Goal: Task Accomplishment & Management: Manage account settings

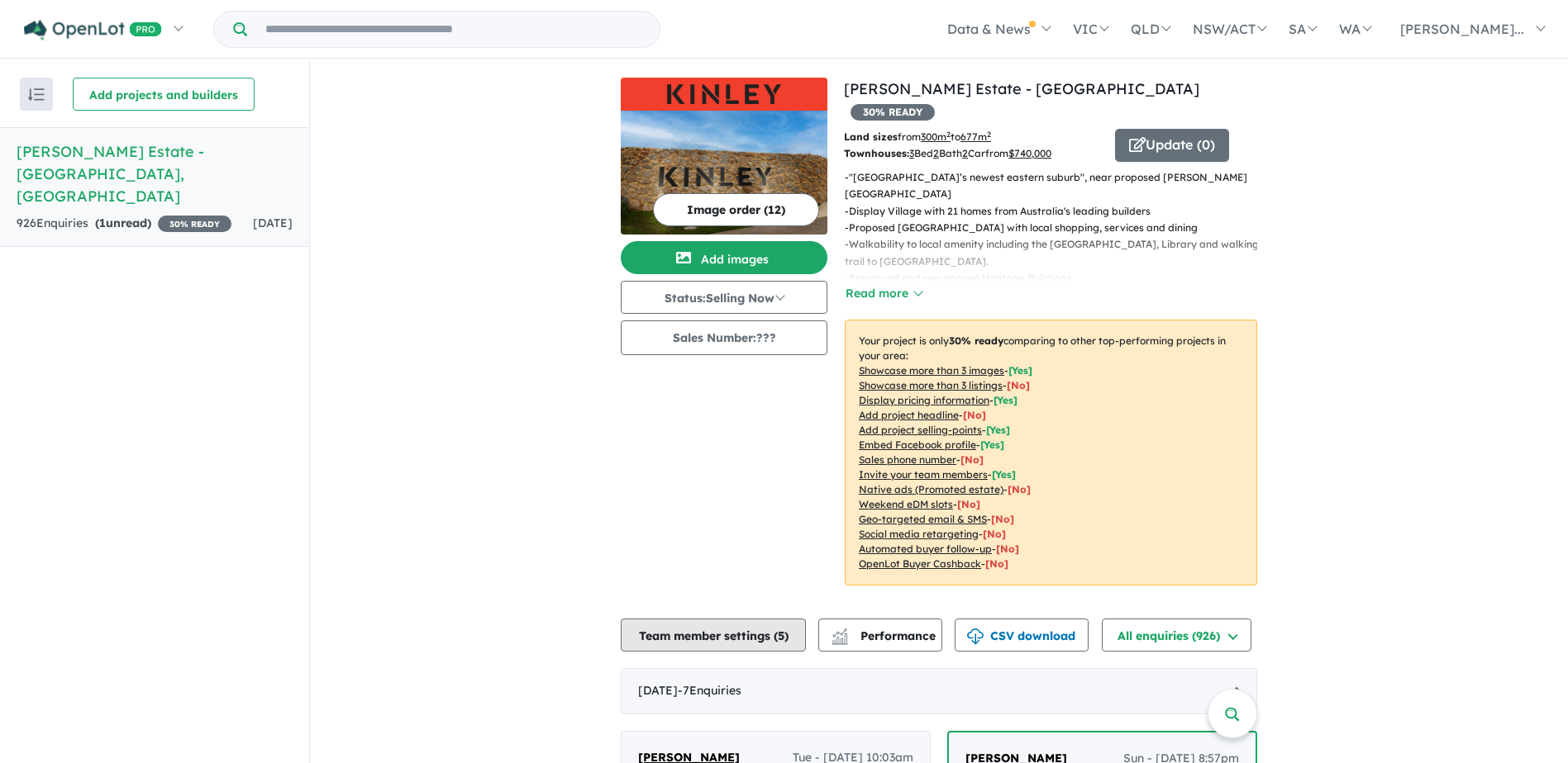
click at [730, 619] on button "Team member settings ( 5 )" at bounding box center [713, 635] width 185 height 33
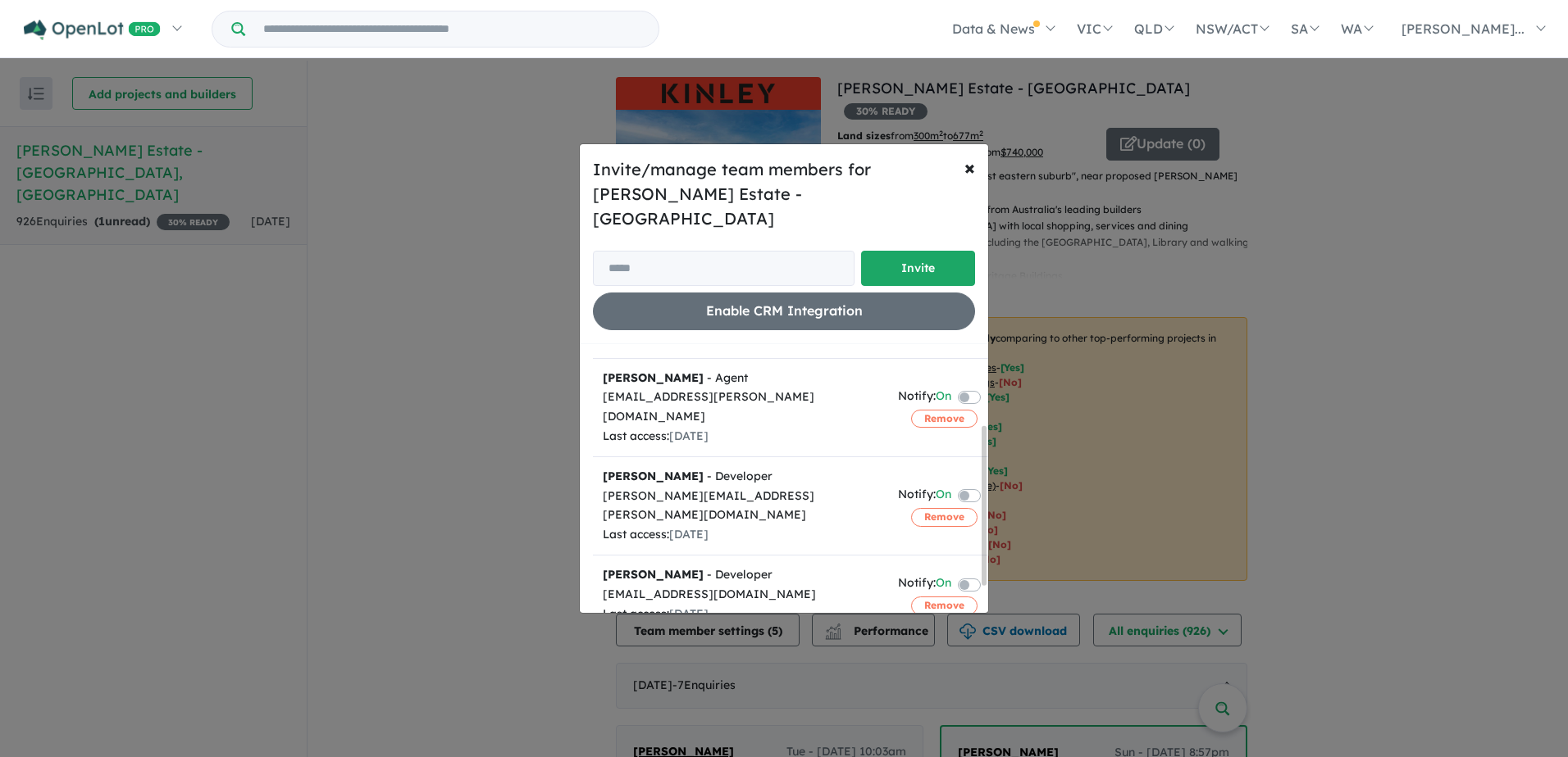
scroll to position [164, 0]
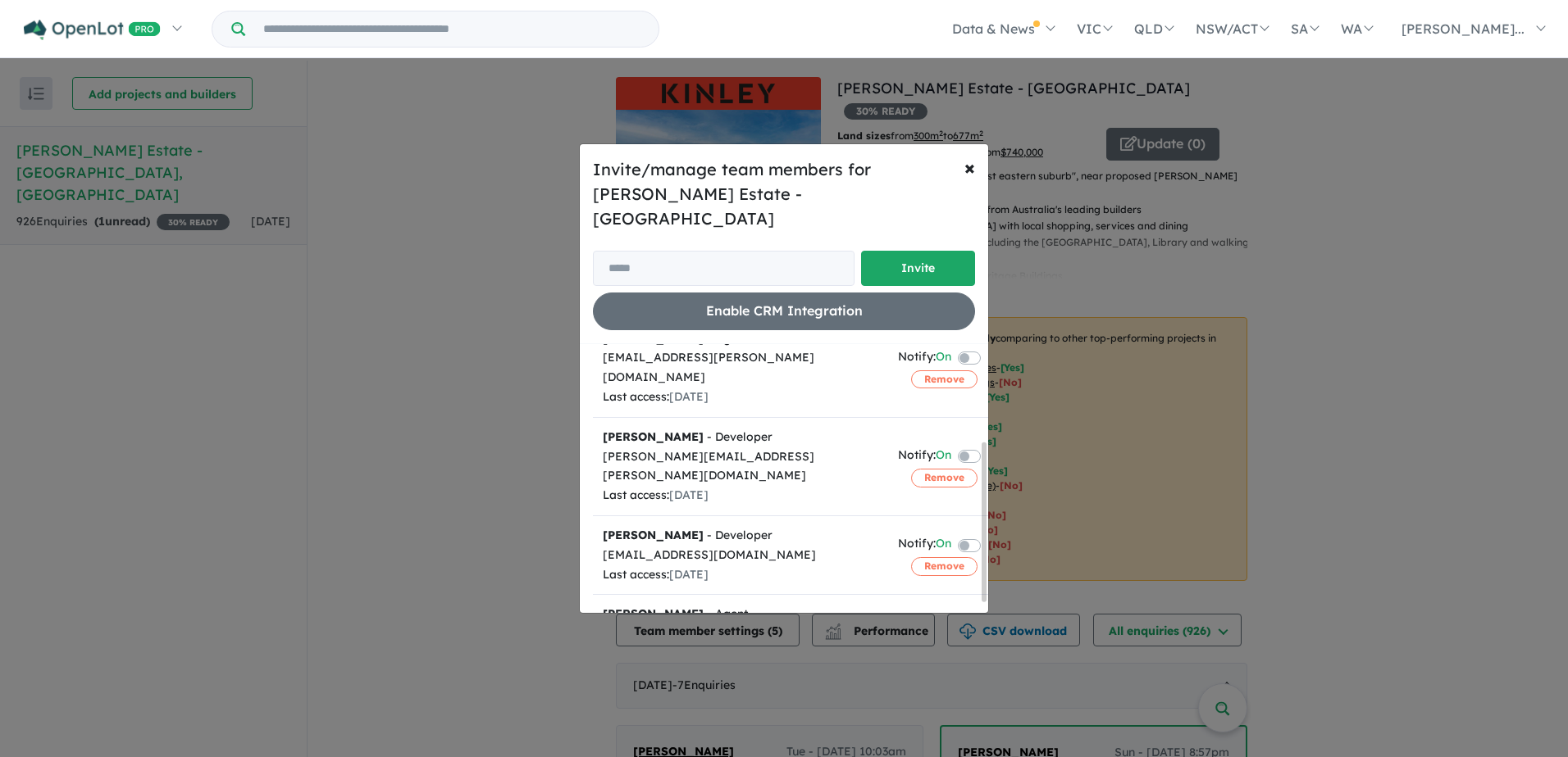
click at [987, 534] on label at bounding box center [989, 544] width 4 height 20
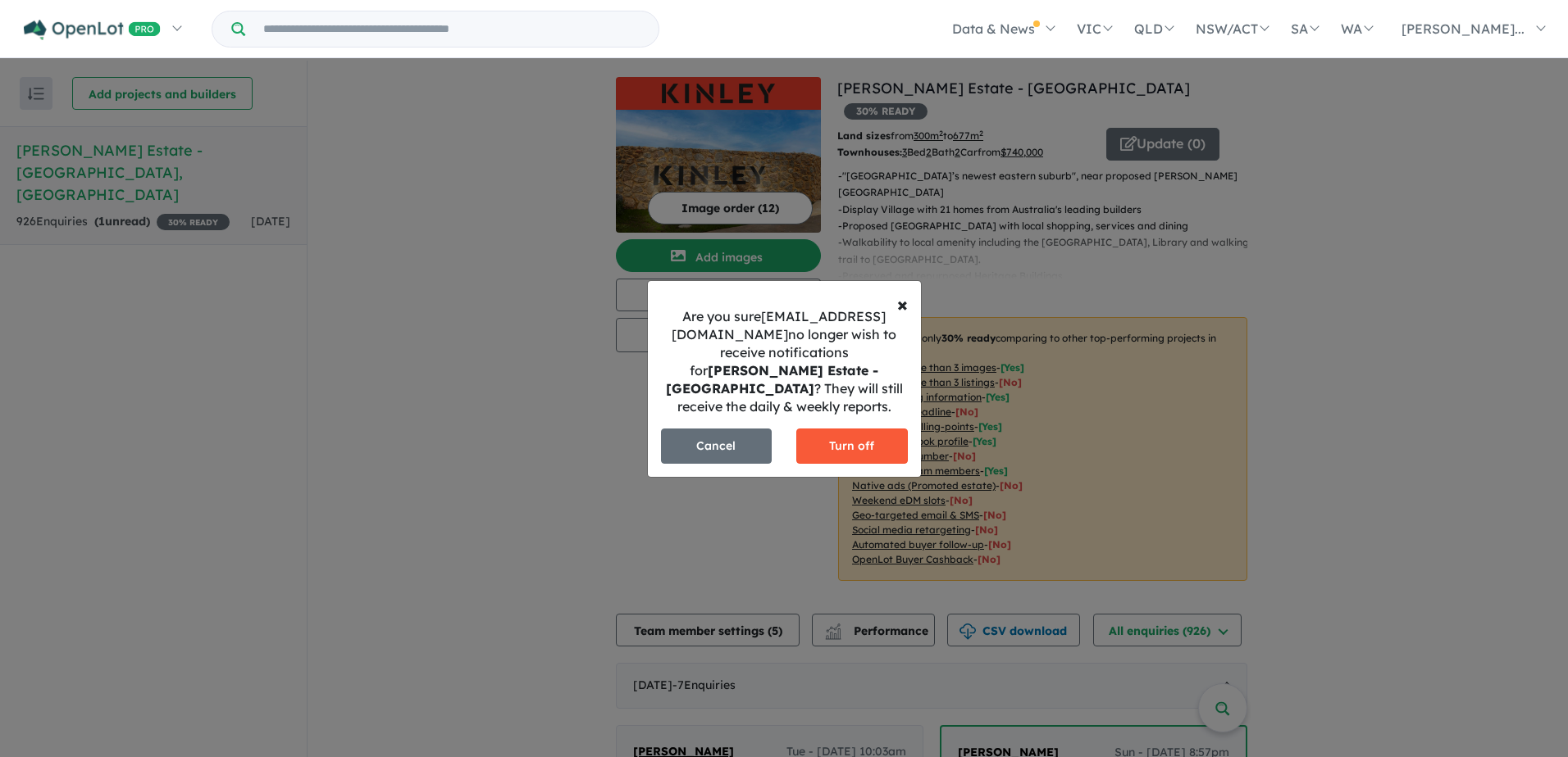
click at [826, 429] on button "Turn off" at bounding box center [852, 446] width 112 height 35
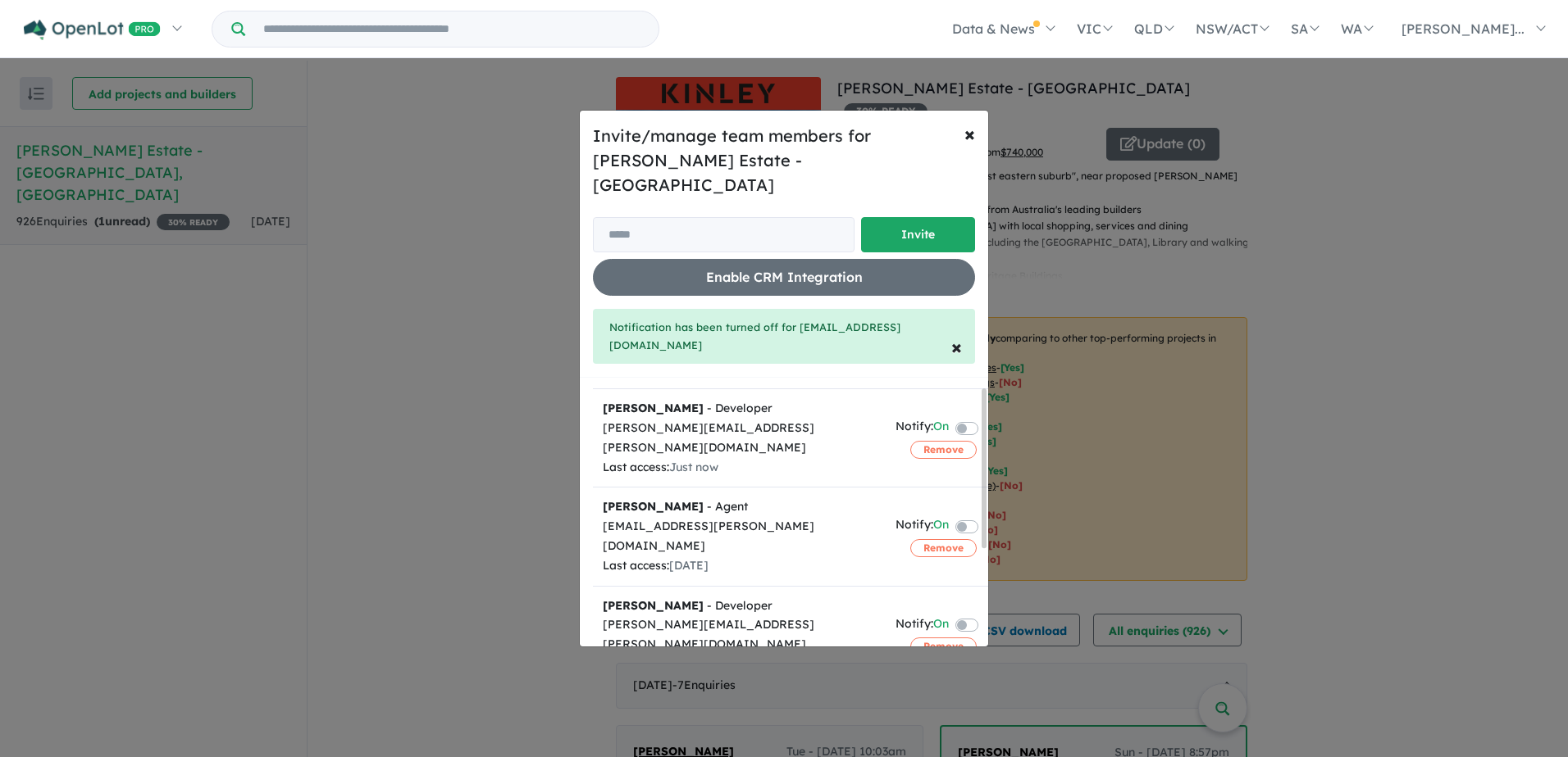
scroll to position [16, 0]
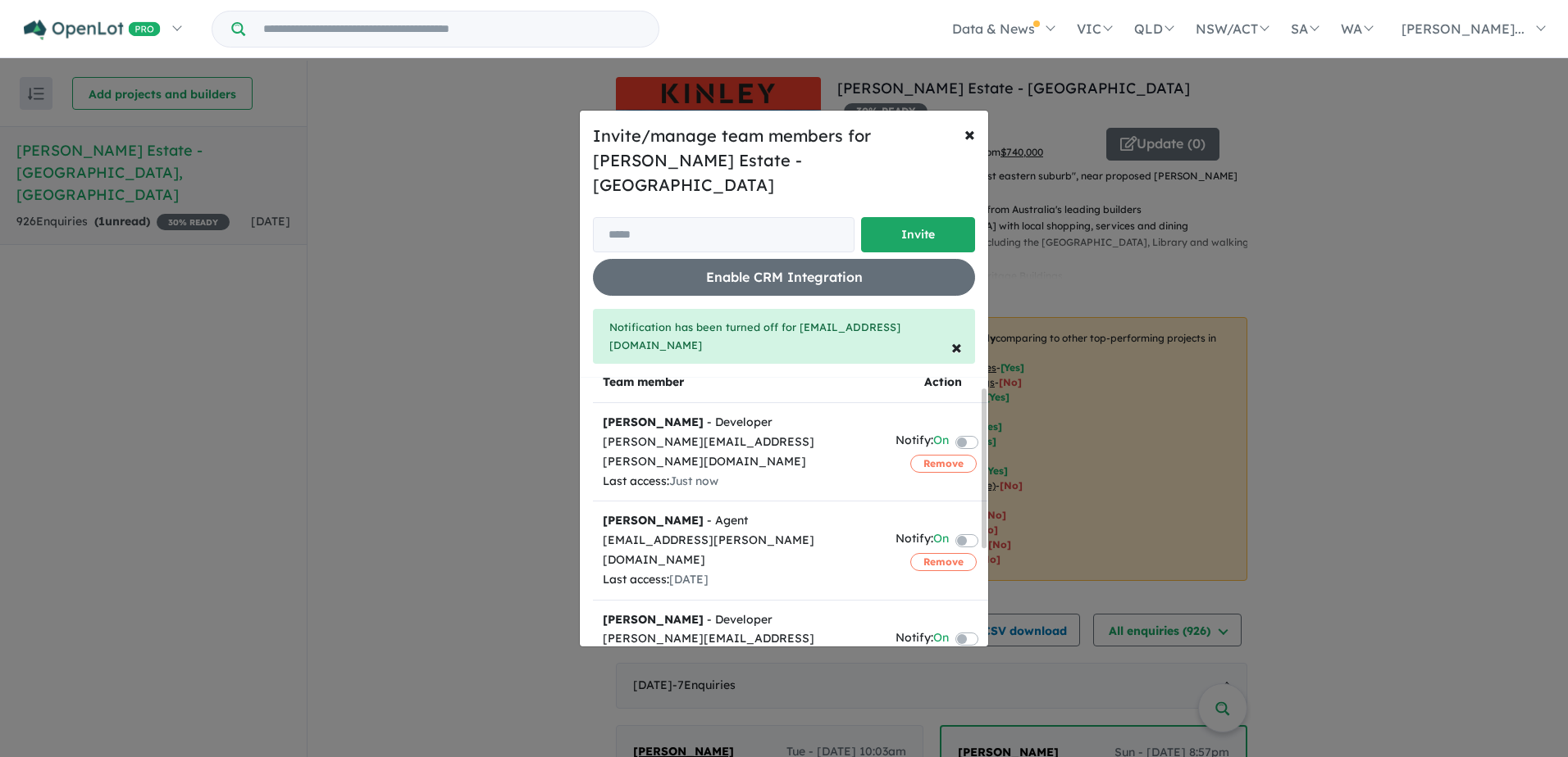
click at [985, 431] on label at bounding box center [986, 441] width 4 height 20
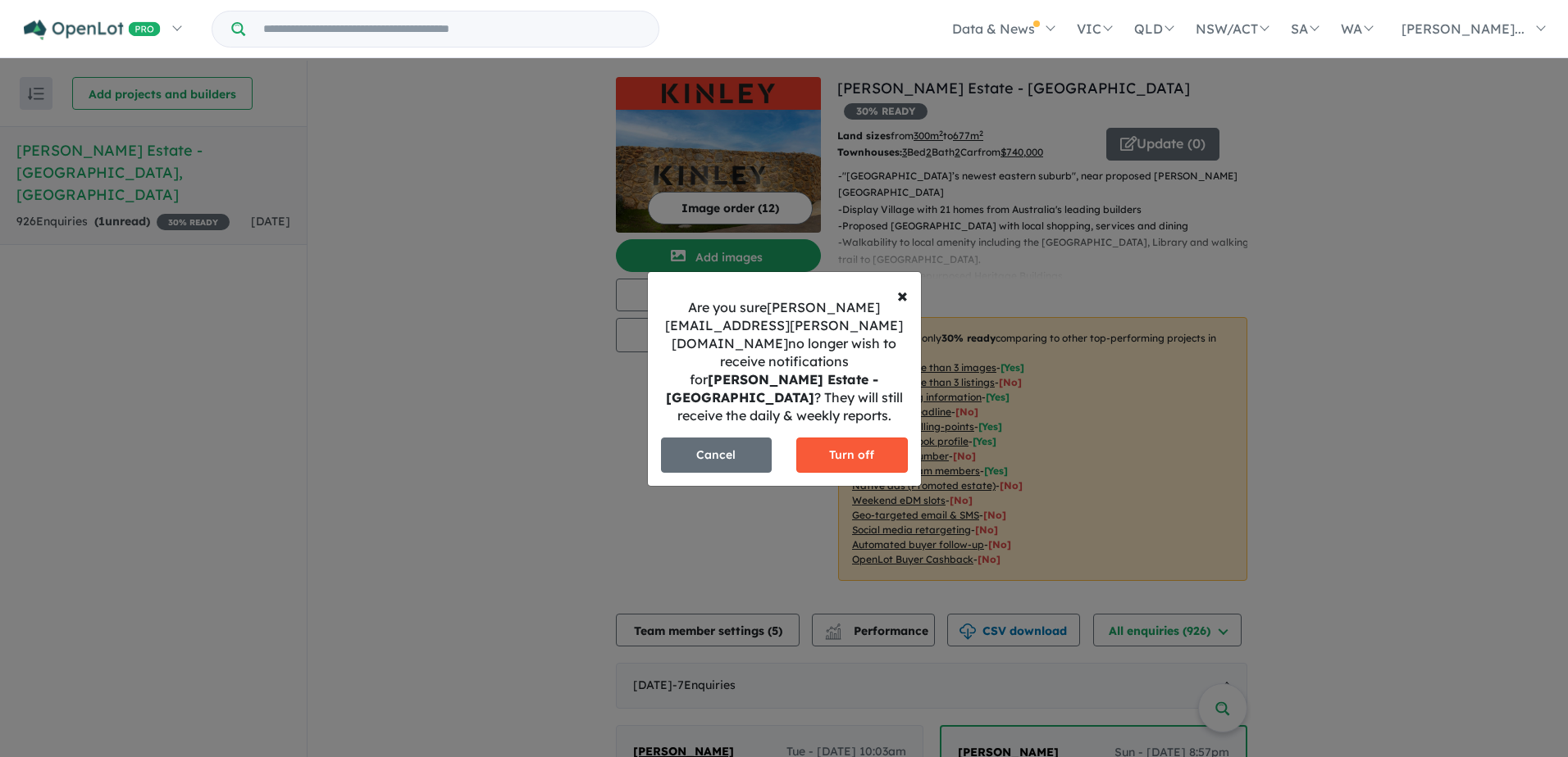
click at [852, 438] on button "Turn off" at bounding box center [852, 455] width 112 height 35
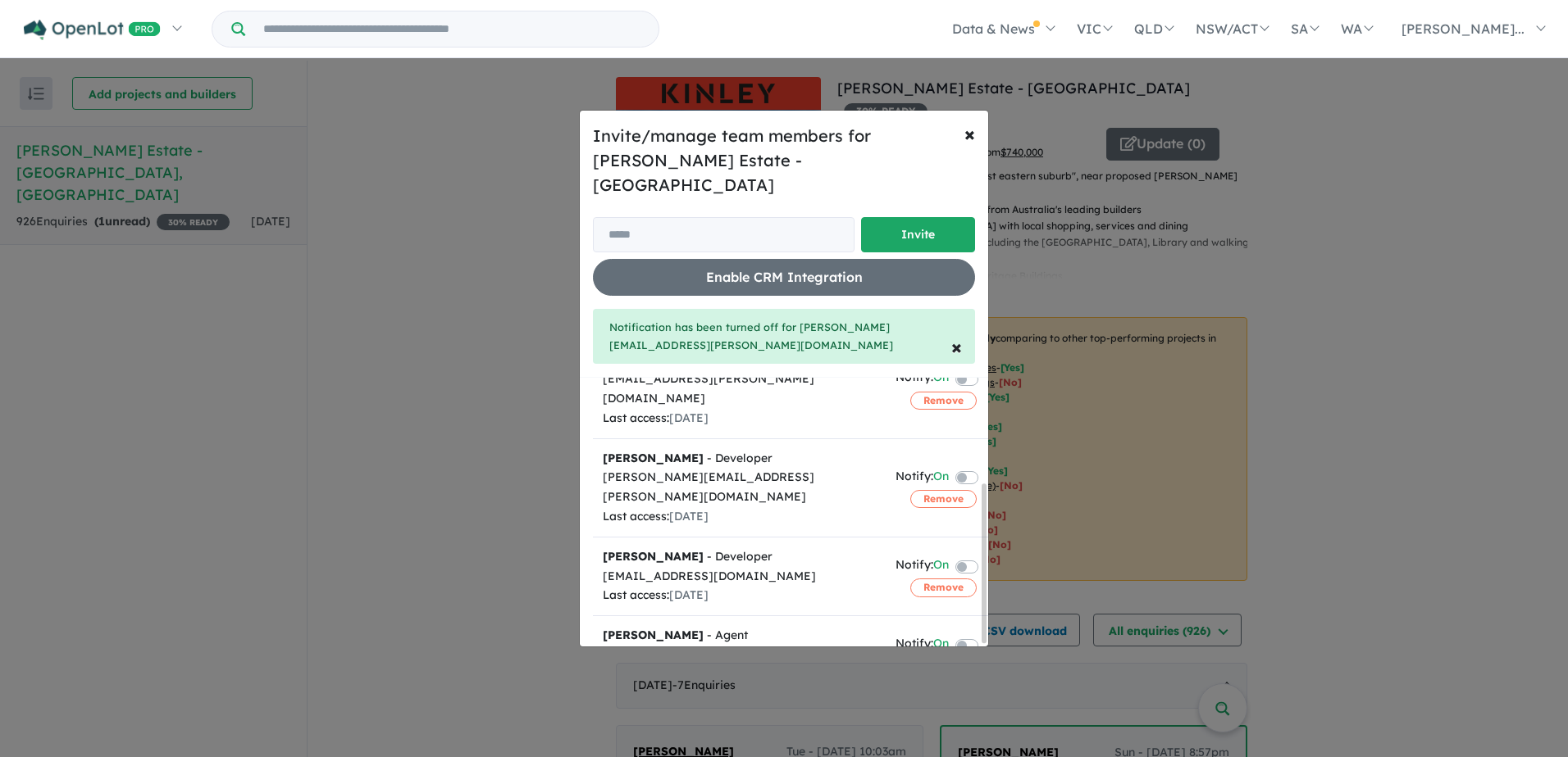
scroll to position [179, 0]
click at [985, 553] on label at bounding box center [986, 563] width 4 height 20
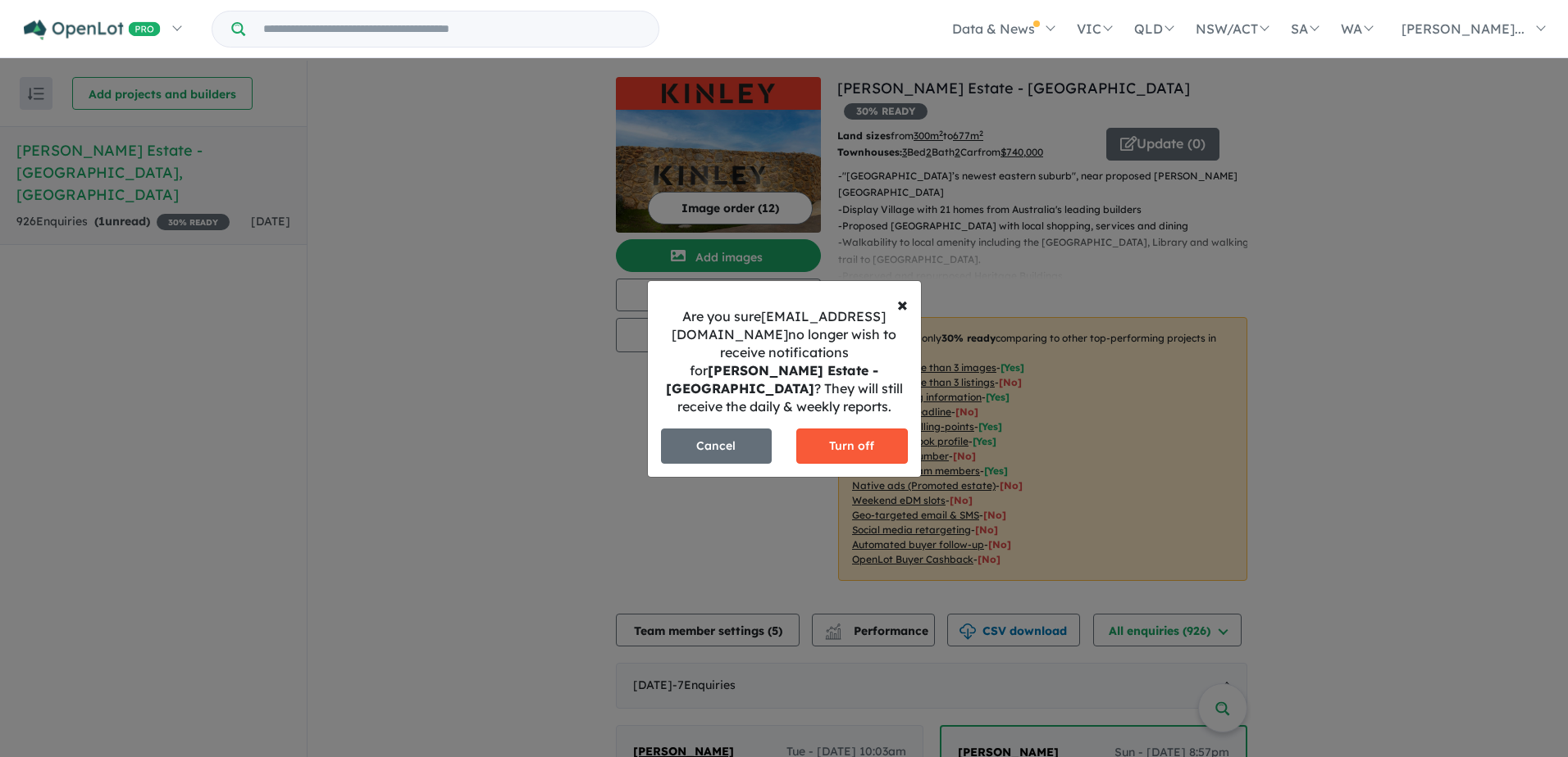
click at [854, 446] on button "Turn off" at bounding box center [852, 446] width 112 height 35
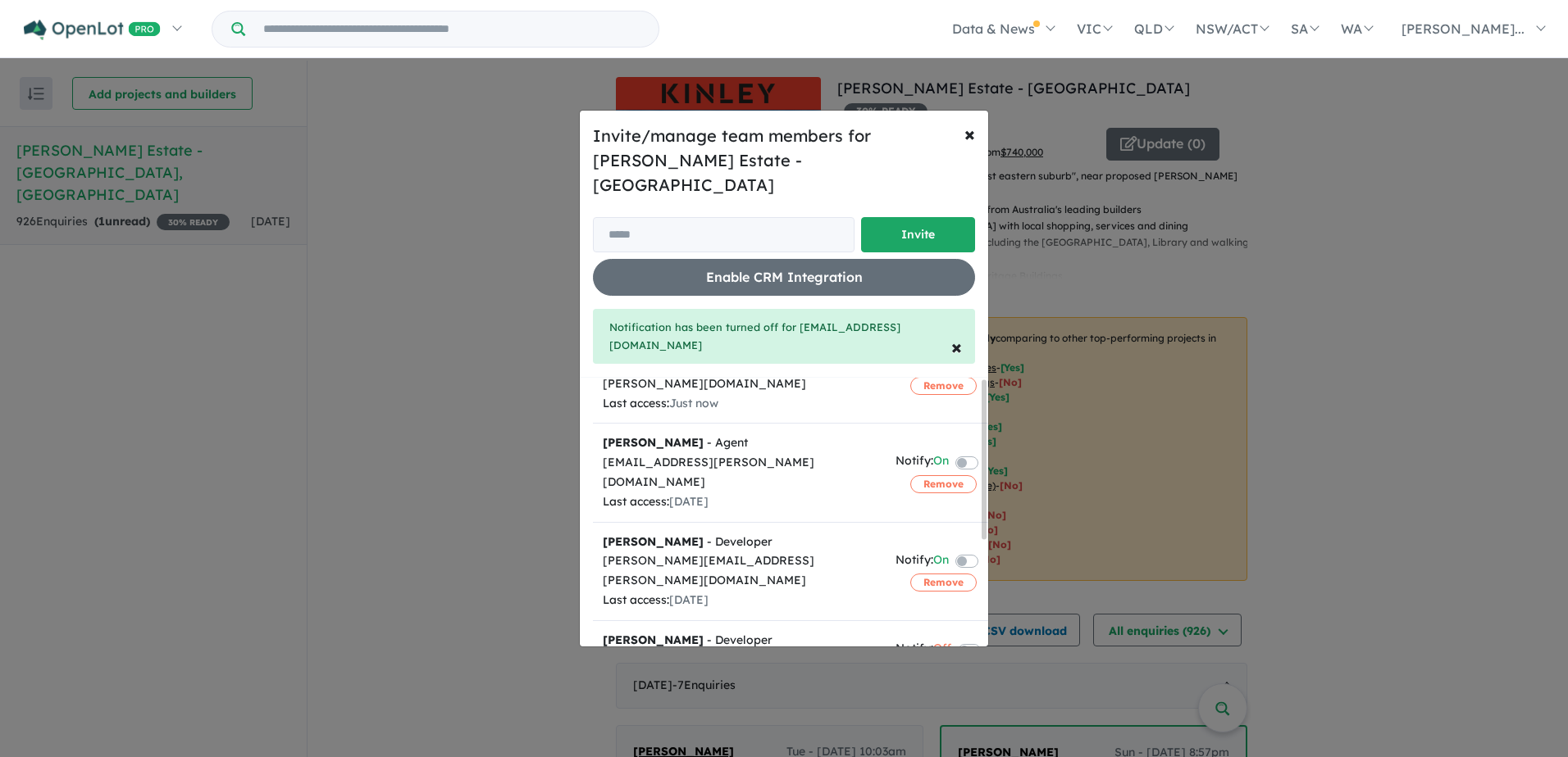
scroll to position [0, 0]
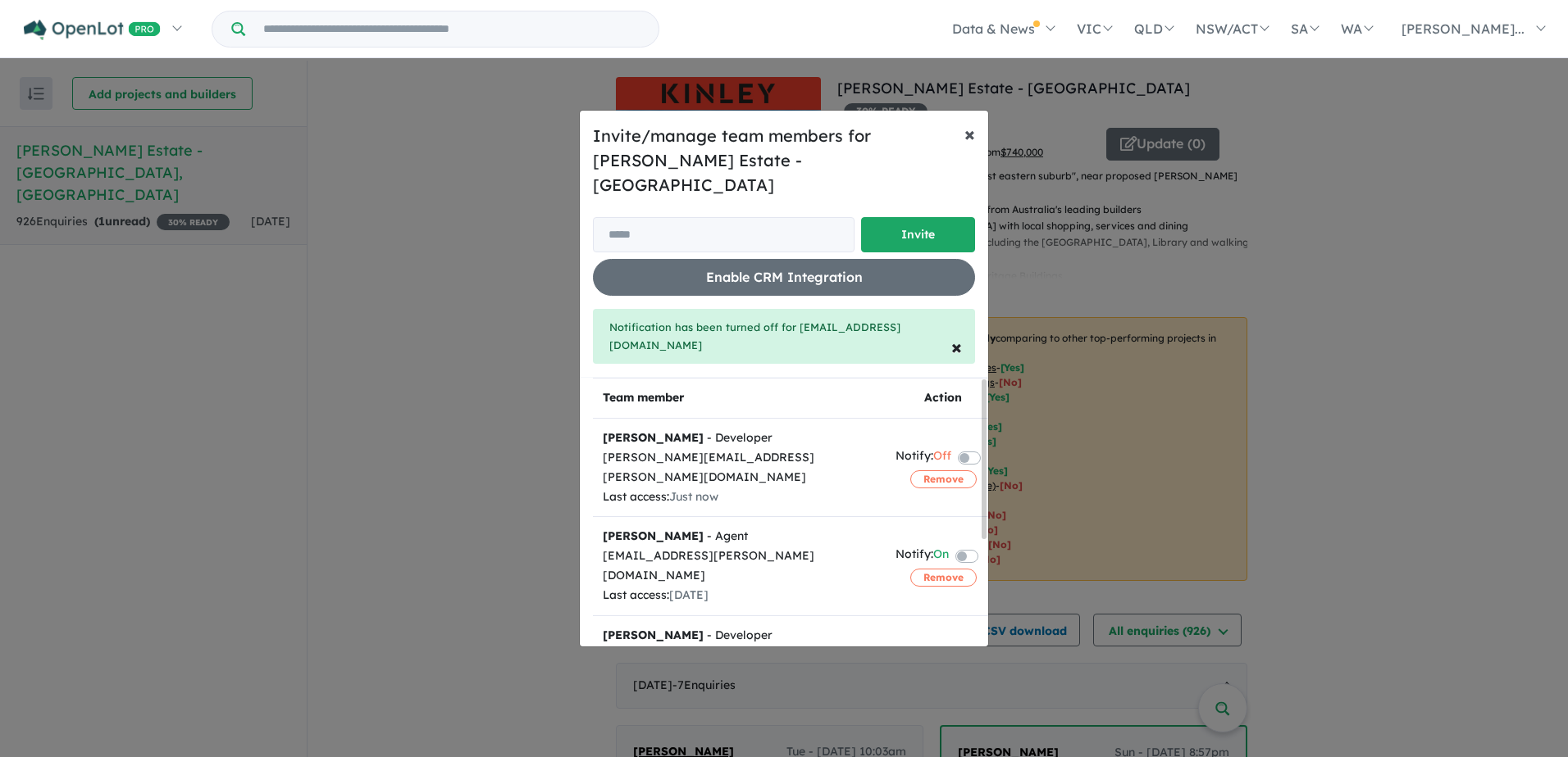
click at [976, 155] on button "× Close" at bounding box center [970, 134] width 37 height 46
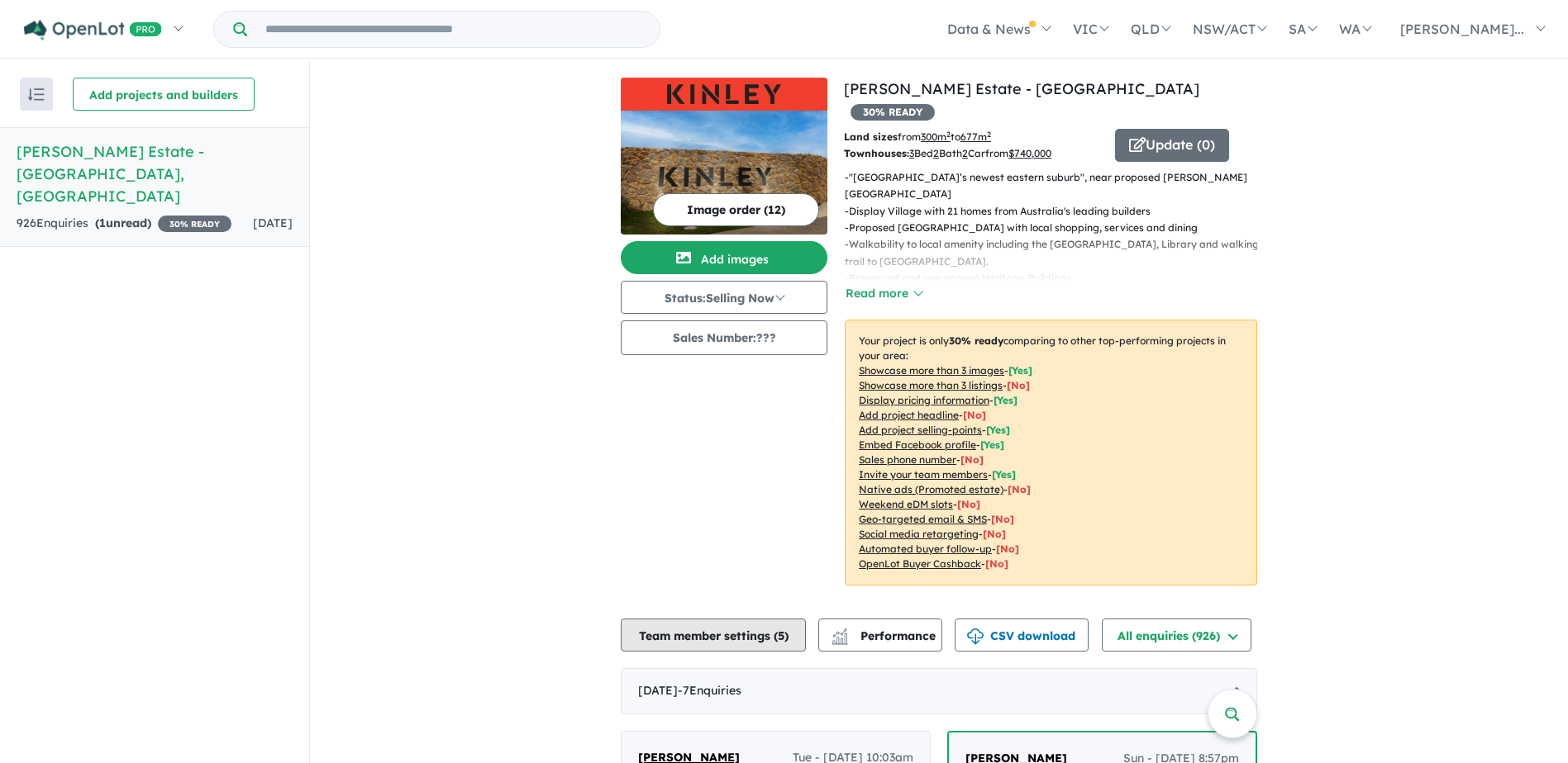
click at [749, 619] on button "Team member settings ( 5 )" at bounding box center [713, 635] width 185 height 33
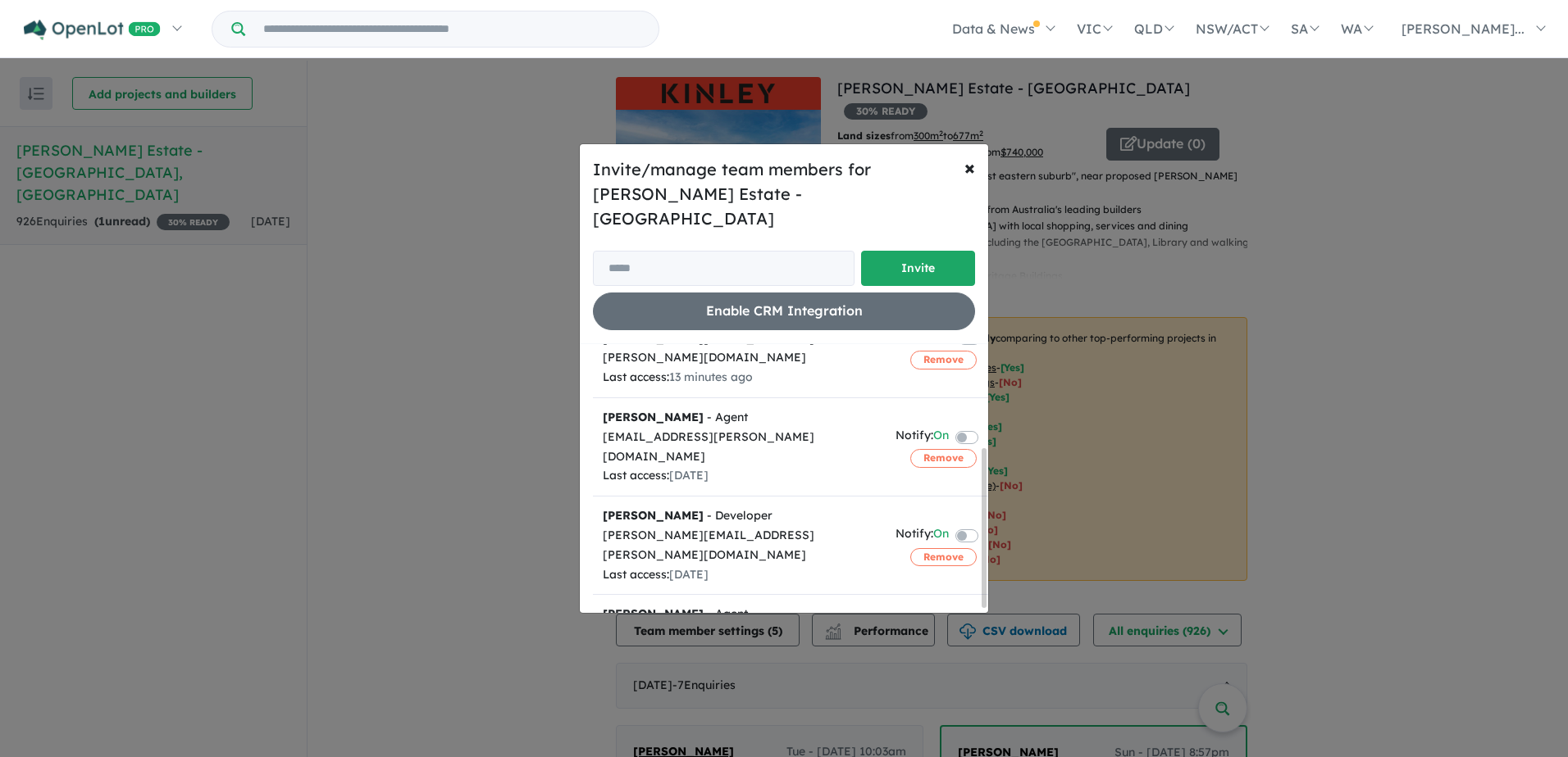
scroll to position [178, 0]
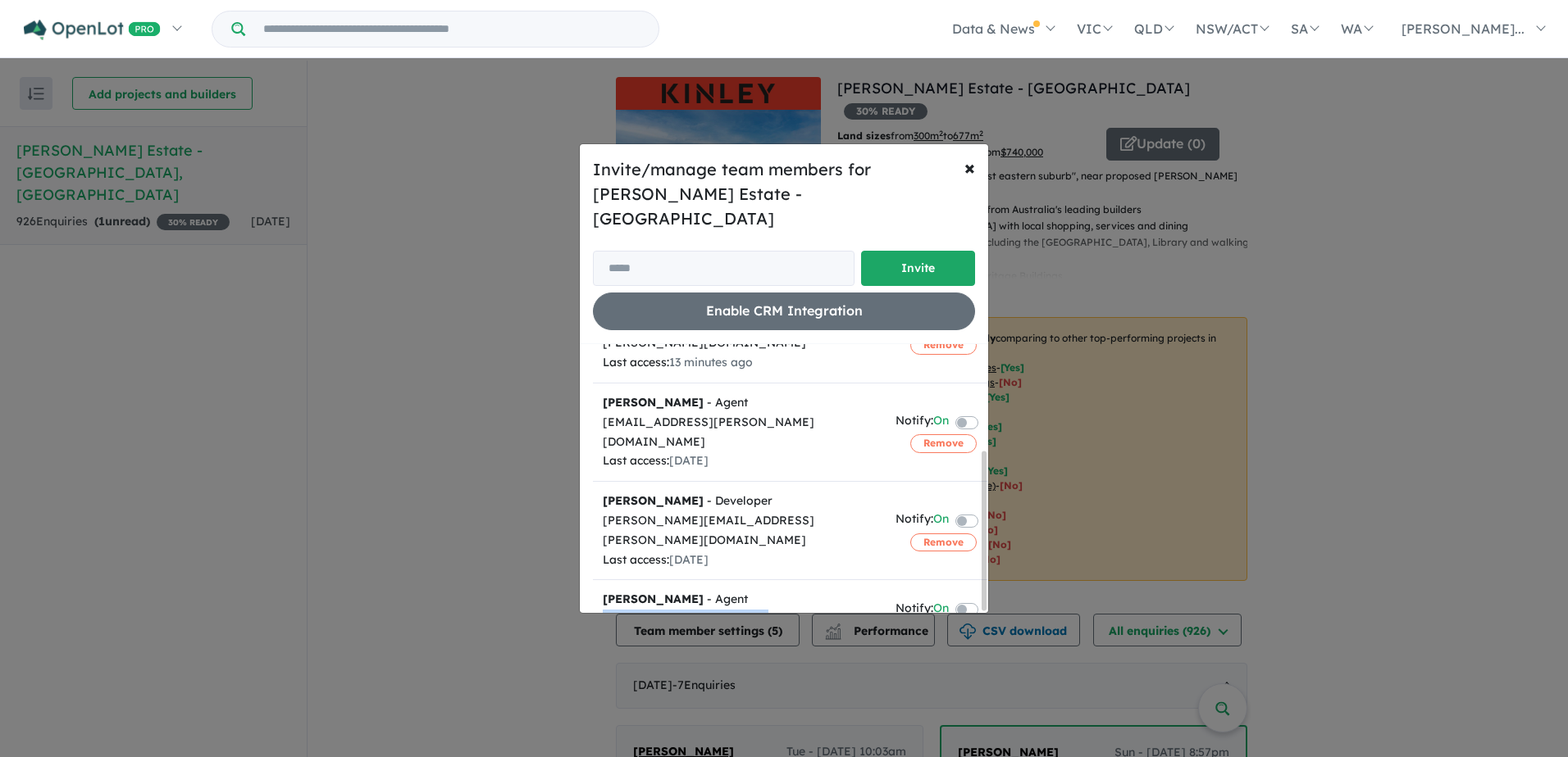
drag, startPoint x: 743, startPoint y: 548, endPoint x: 597, endPoint y: 543, distance: 146.1
click at [597, 580] on td "[PERSON_NAME] - Agent [EMAIL_ADDRESS][DOMAIN_NAME] Last access: [DATE]" at bounding box center [740, 619] width 293 height 79
copy div "[EMAIL_ADDRESS][DOMAIN_NAME]"
click at [456, 497] on div "Invite/manage team members for [PERSON_NAME] Estate - [GEOGRAPHIC_DATA] Invite …" at bounding box center [784, 378] width 1568 height 757
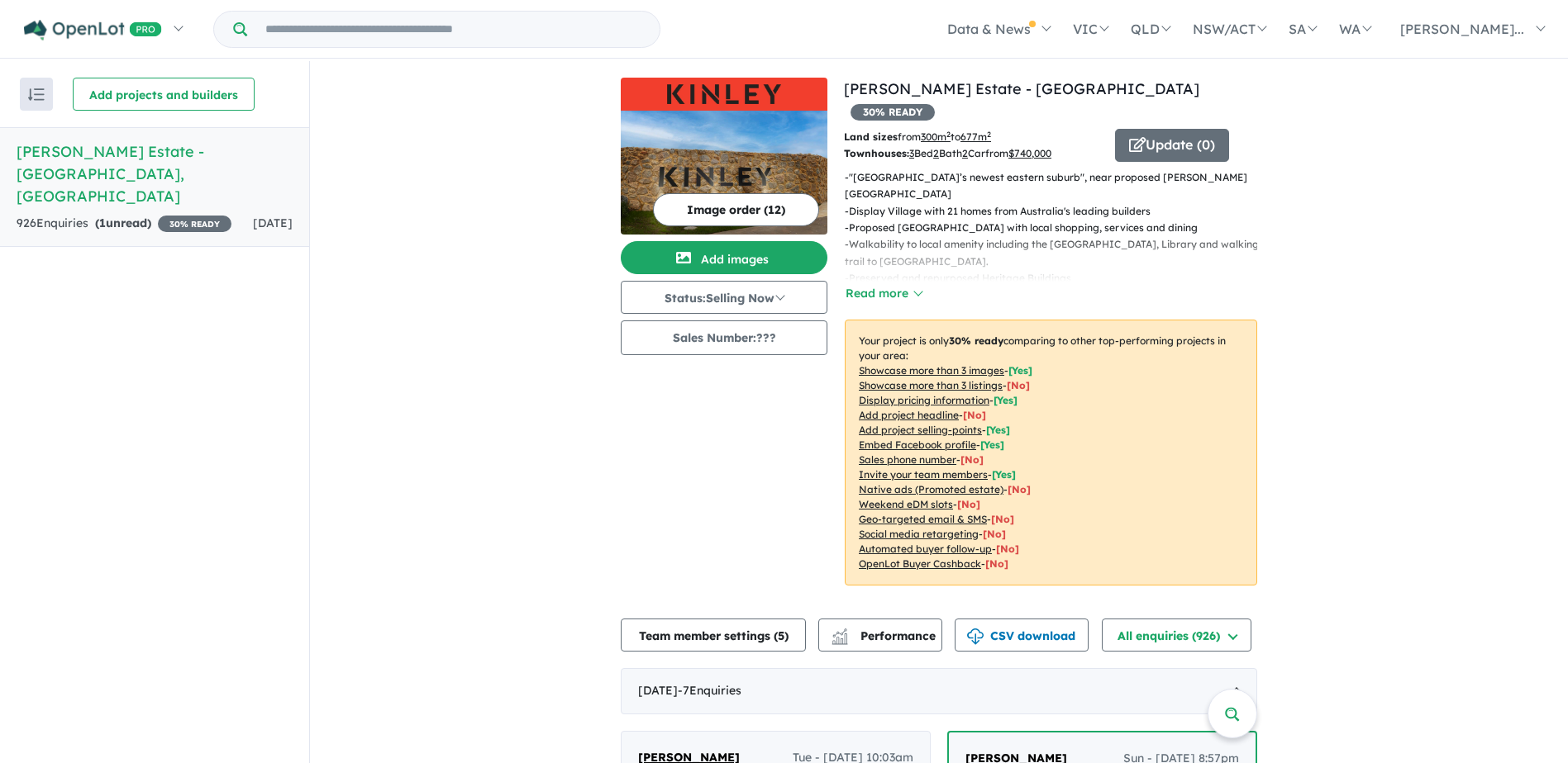
scroll to position [82, 0]
